Goal: Task Accomplishment & Management: Complete application form

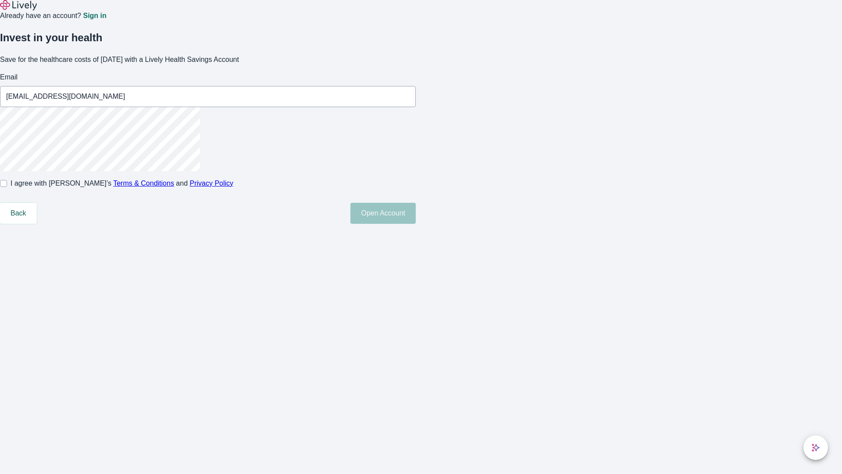
click at [7, 187] on input "I agree with Lively’s Terms & Conditions and Privacy Policy" at bounding box center [3, 183] width 7 height 7
checkbox input "true"
click at [416, 224] on button "Open Account" at bounding box center [382, 213] width 65 height 21
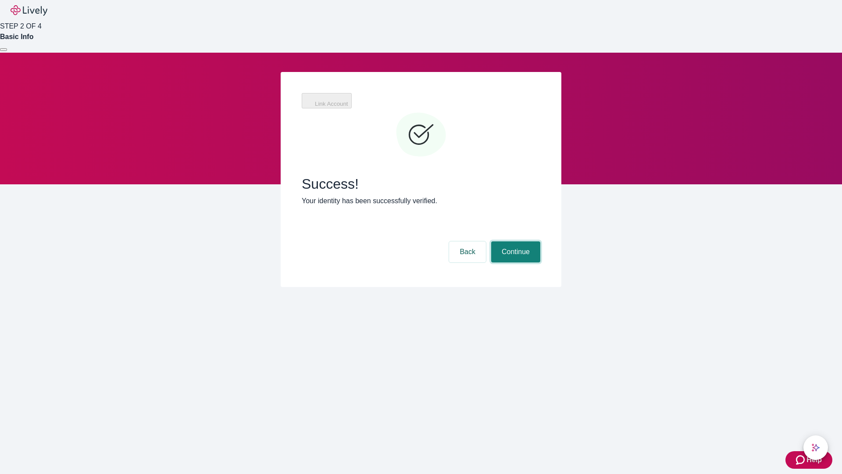
click at [514, 241] on button "Continue" at bounding box center [515, 251] width 49 height 21
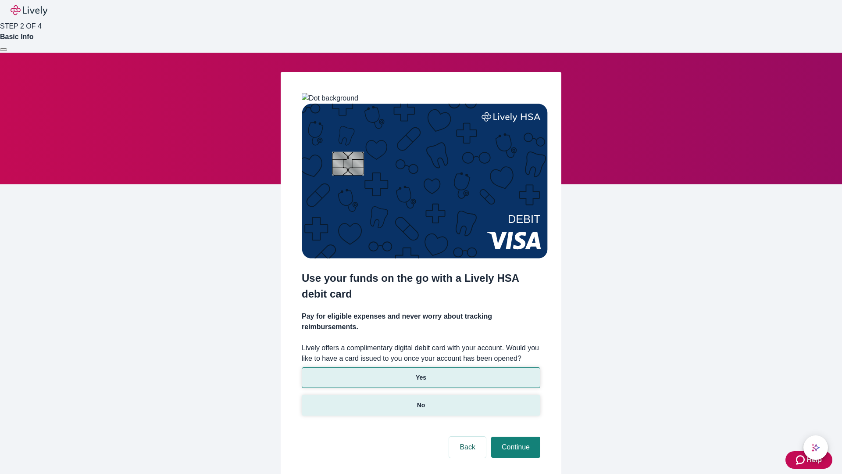
click at [421, 400] on p "No" at bounding box center [421, 404] width 8 height 9
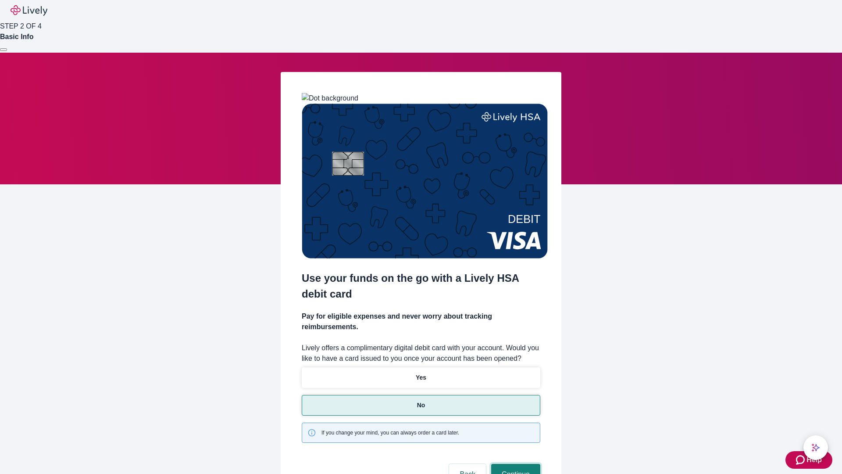
click at [514, 463] on button "Continue" at bounding box center [515, 473] width 49 height 21
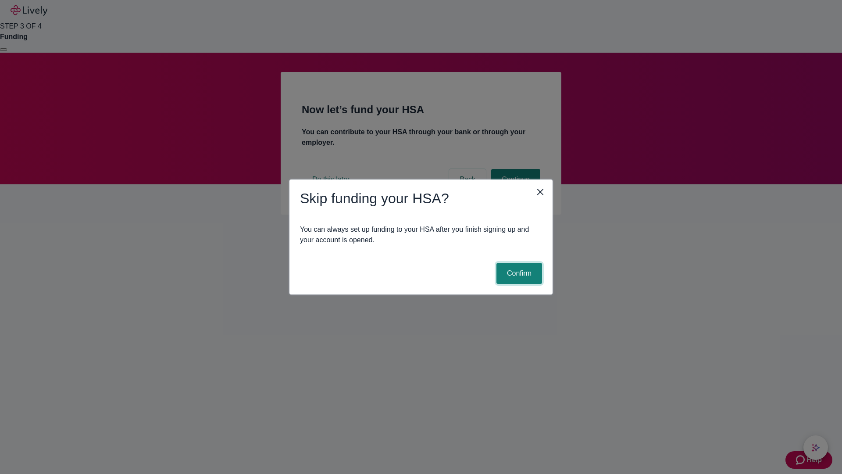
click at [518, 273] on button "Confirm" at bounding box center [519, 273] width 46 height 21
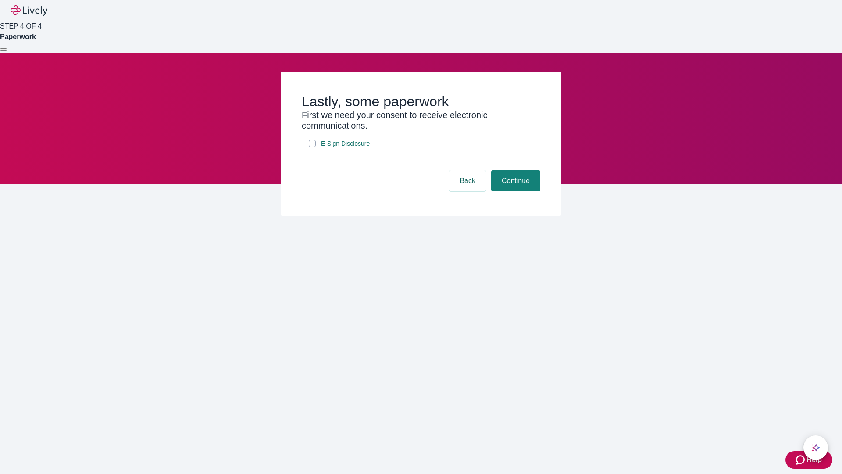
click at [312, 147] on input "E-Sign Disclosure" at bounding box center [312, 143] width 7 height 7
checkbox input "true"
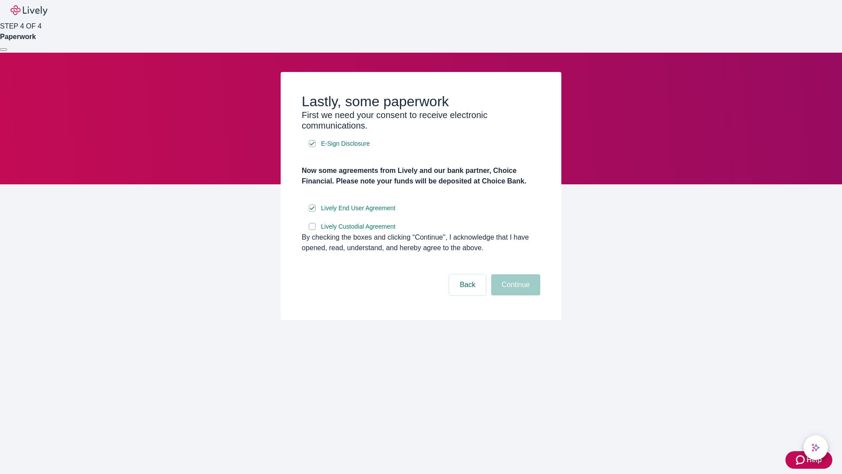
click at [312, 230] on input "Lively Custodial Agreement" at bounding box center [312, 226] width 7 height 7
checkbox input "true"
click at [514, 295] on button "Continue" at bounding box center [515, 284] width 49 height 21
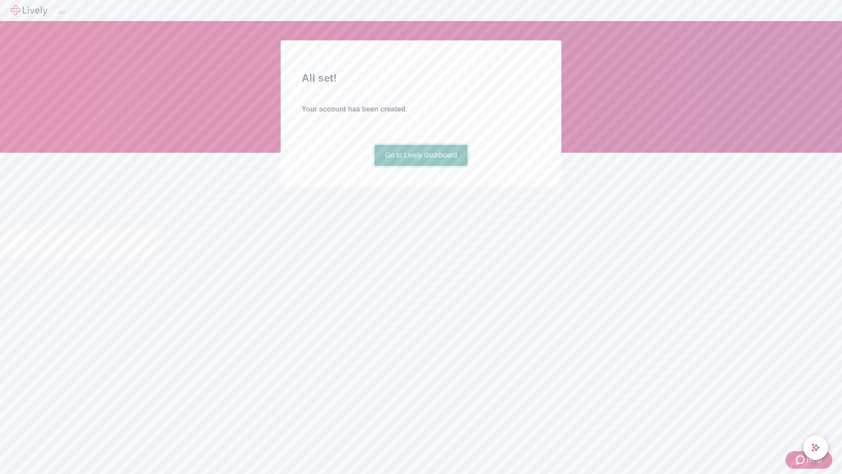
click at [421, 166] on link "Go to Lively dashboard" at bounding box center [420, 155] width 93 height 21
